Goal: Find specific page/section: Find specific page/section

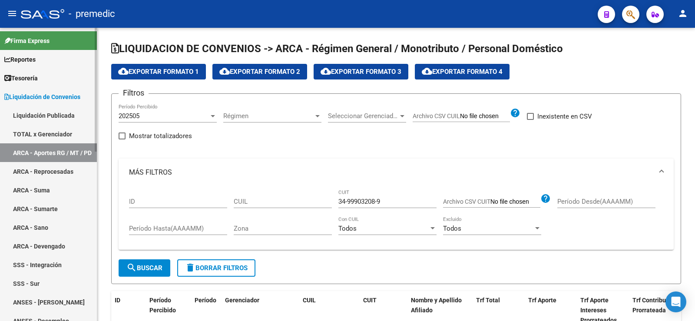
scroll to position [1, 0]
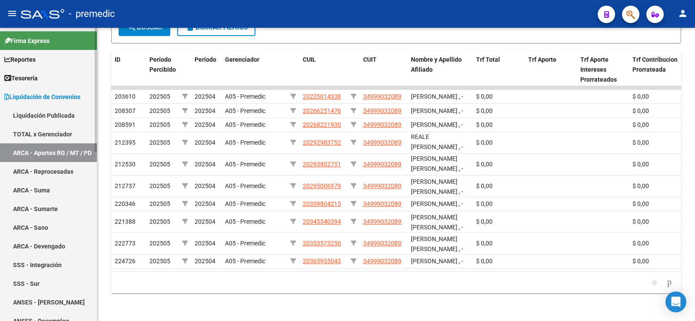
click at [43, 54] on link "Reportes" at bounding box center [48, 59] width 97 height 19
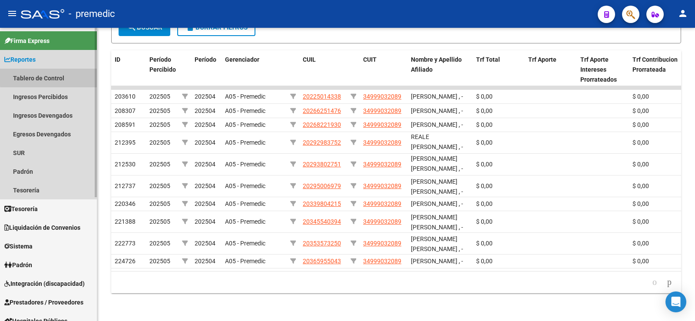
click at [61, 76] on link "Tablero de Control" at bounding box center [48, 78] width 97 height 19
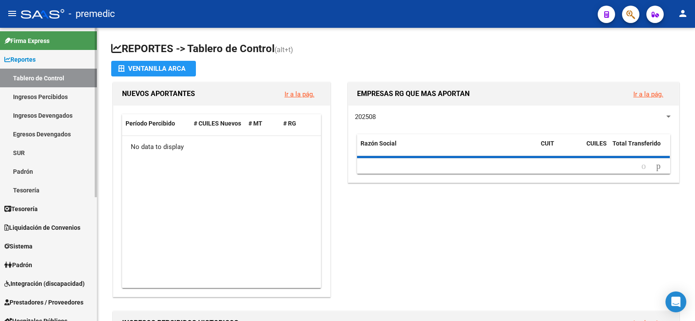
click at [77, 108] on link "Ingresos Devengados" at bounding box center [48, 115] width 97 height 19
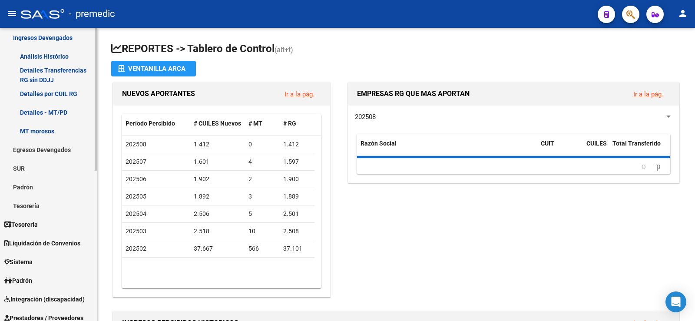
scroll to position [87, 0]
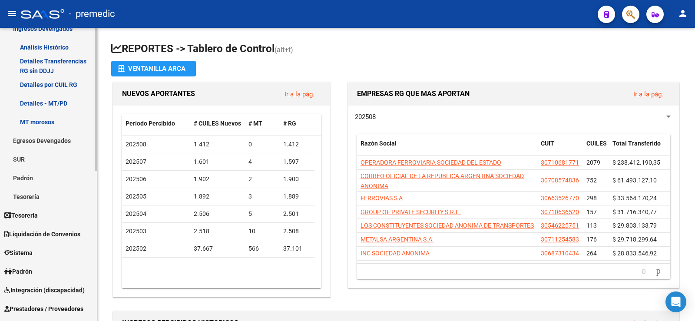
click at [54, 236] on span "Liquidación de Convenios" at bounding box center [42, 234] width 76 height 10
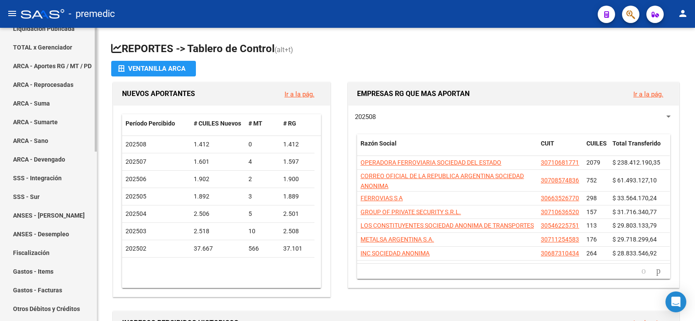
scroll to position [0, 0]
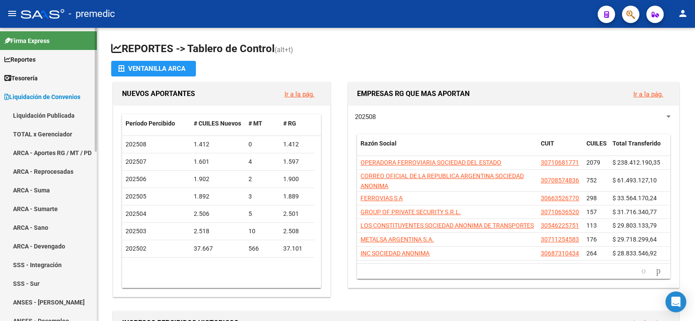
click at [43, 109] on link "Liquidación Publicada" at bounding box center [48, 115] width 97 height 19
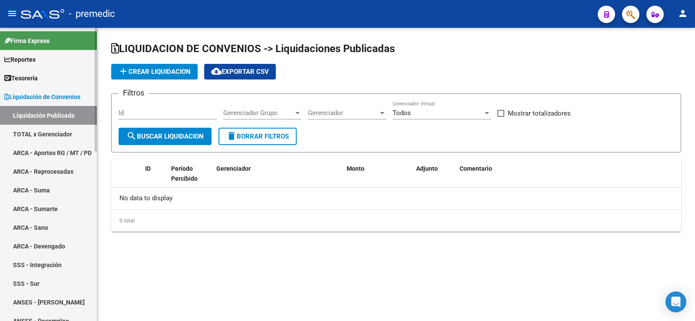
checkbox input "true"
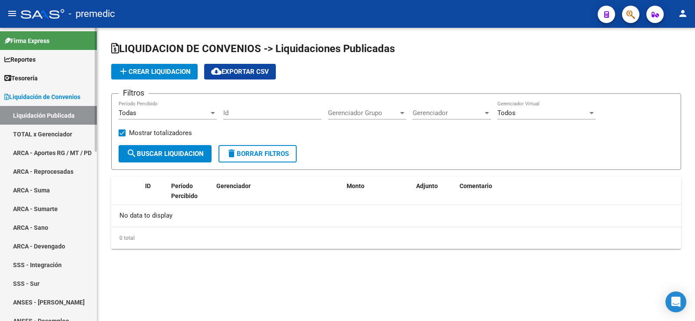
click at [41, 58] on link "Reportes" at bounding box center [48, 59] width 97 height 19
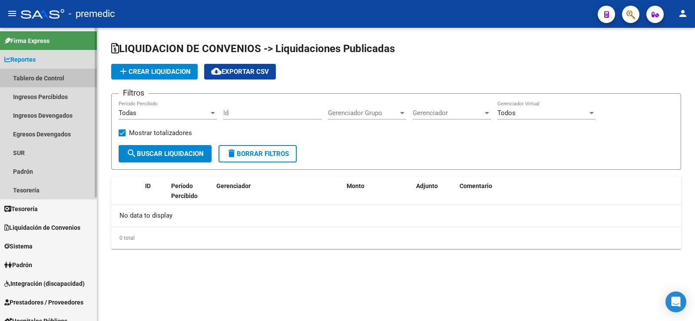
click at [66, 80] on link "Tablero de Control" at bounding box center [48, 78] width 97 height 19
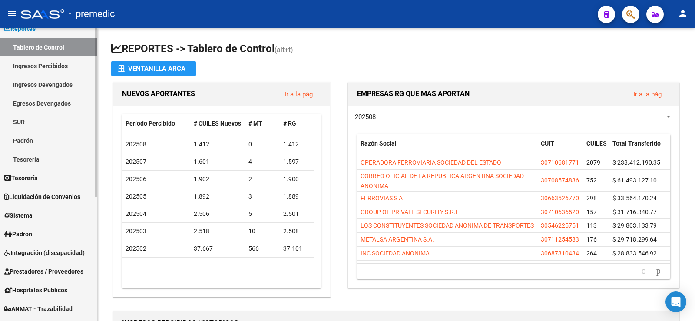
scroll to position [43, 0]
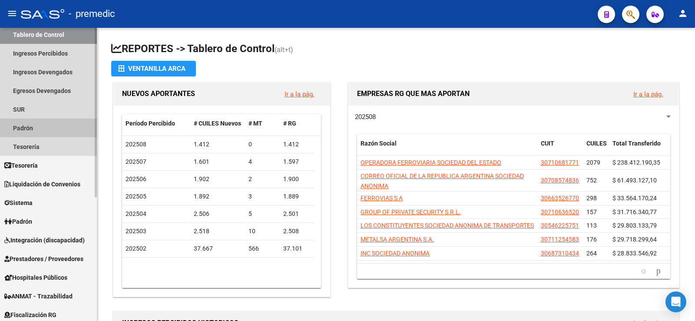
click at [43, 126] on link "Padrón" at bounding box center [48, 128] width 97 height 19
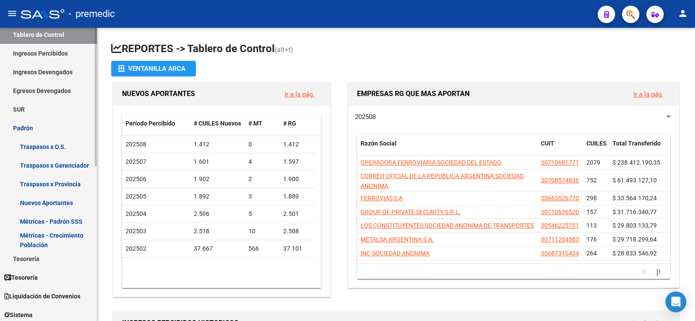
click at [63, 146] on link "Traspasos x O.S." at bounding box center [48, 146] width 97 height 19
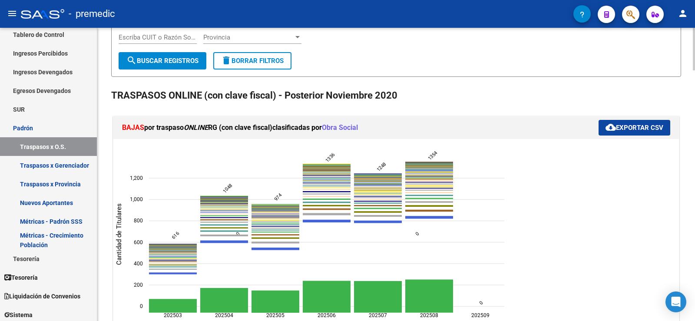
scroll to position [130, 0]
